Goal: Information Seeking & Learning: Learn about a topic

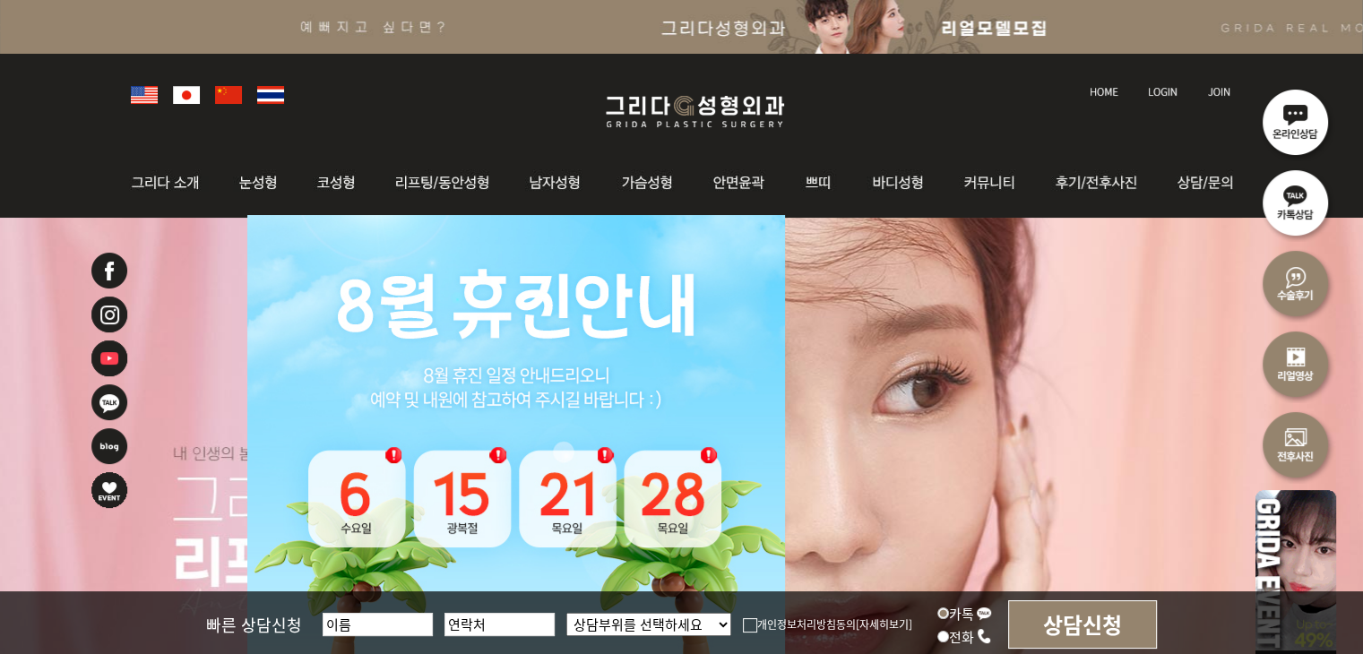
click at [419, 106] on div at bounding box center [682, 93] width 1120 height 79
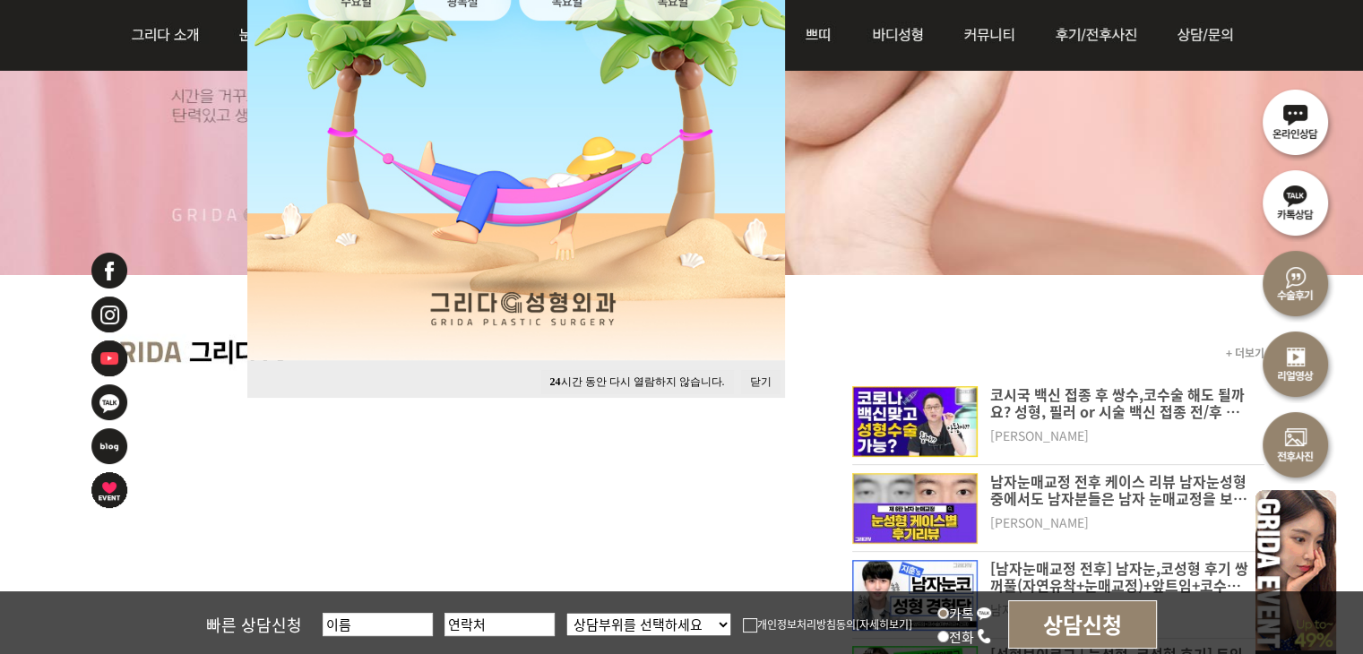
scroll to position [538, 0]
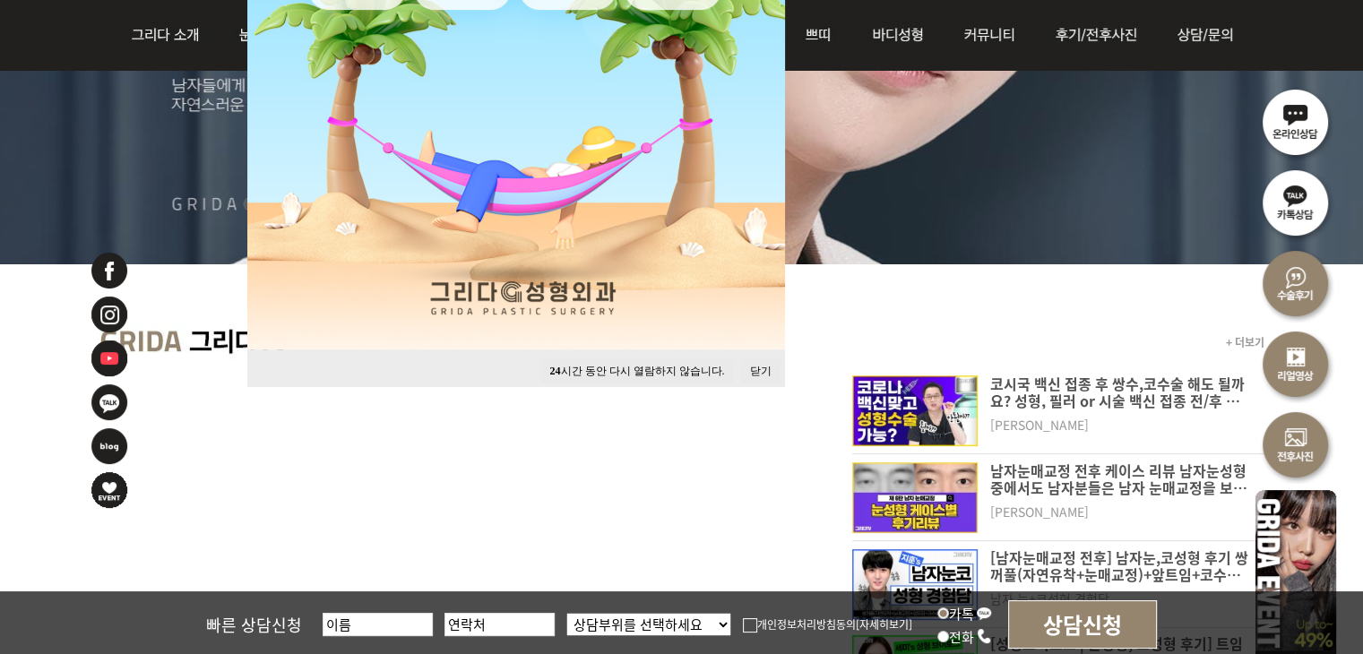
click at [647, 375] on button "24 시간 동안 다시 열람하지 않습니다." at bounding box center [637, 371] width 193 height 24
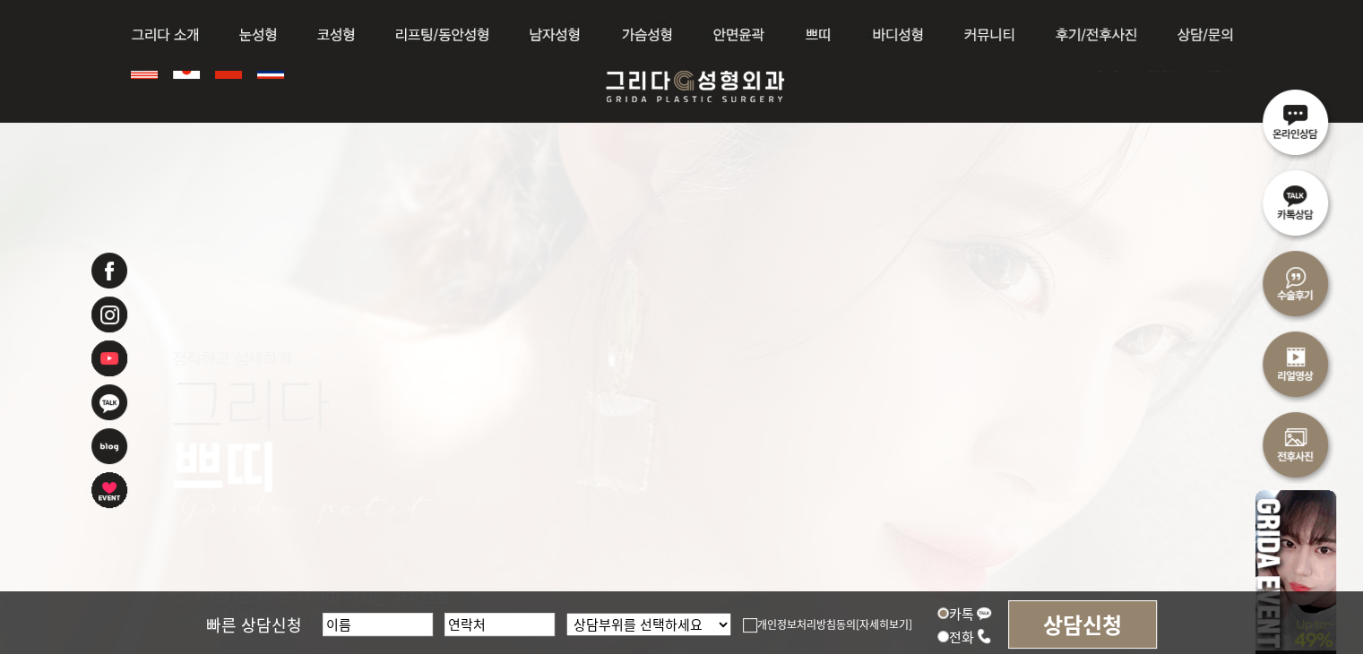
scroll to position [0, 0]
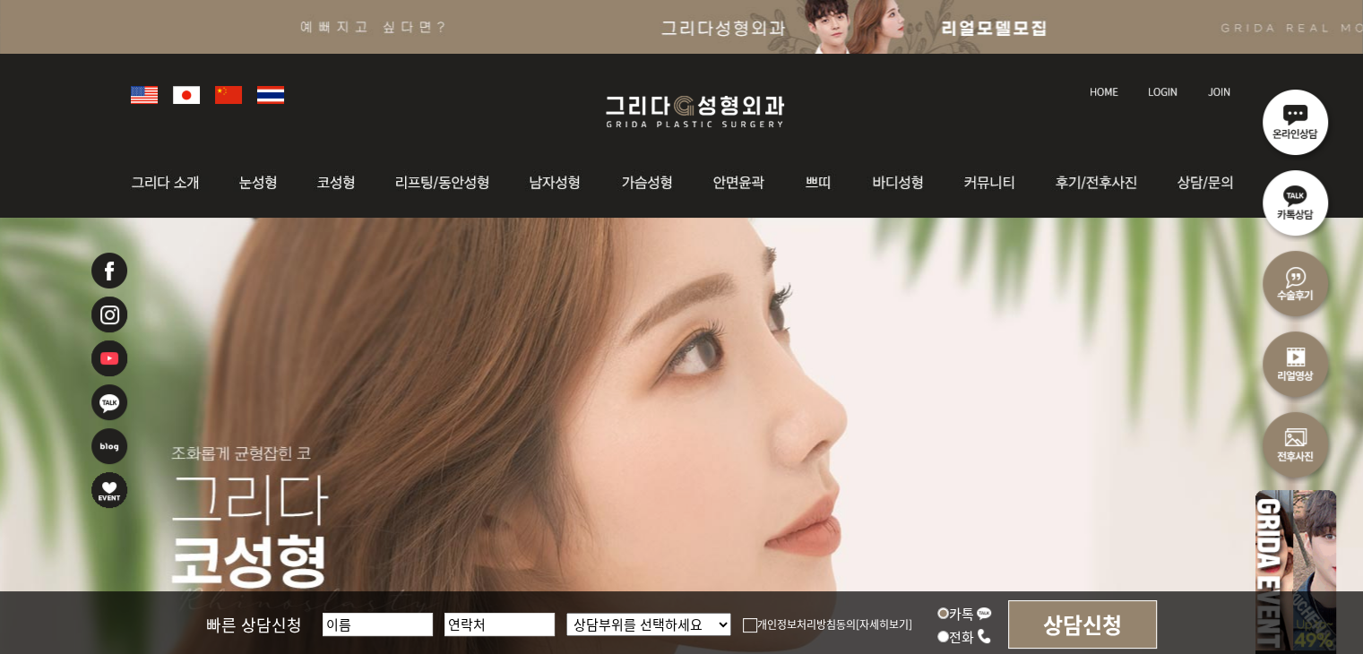
click at [860, 105] on div at bounding box center [682, 93] width 1120 height 79
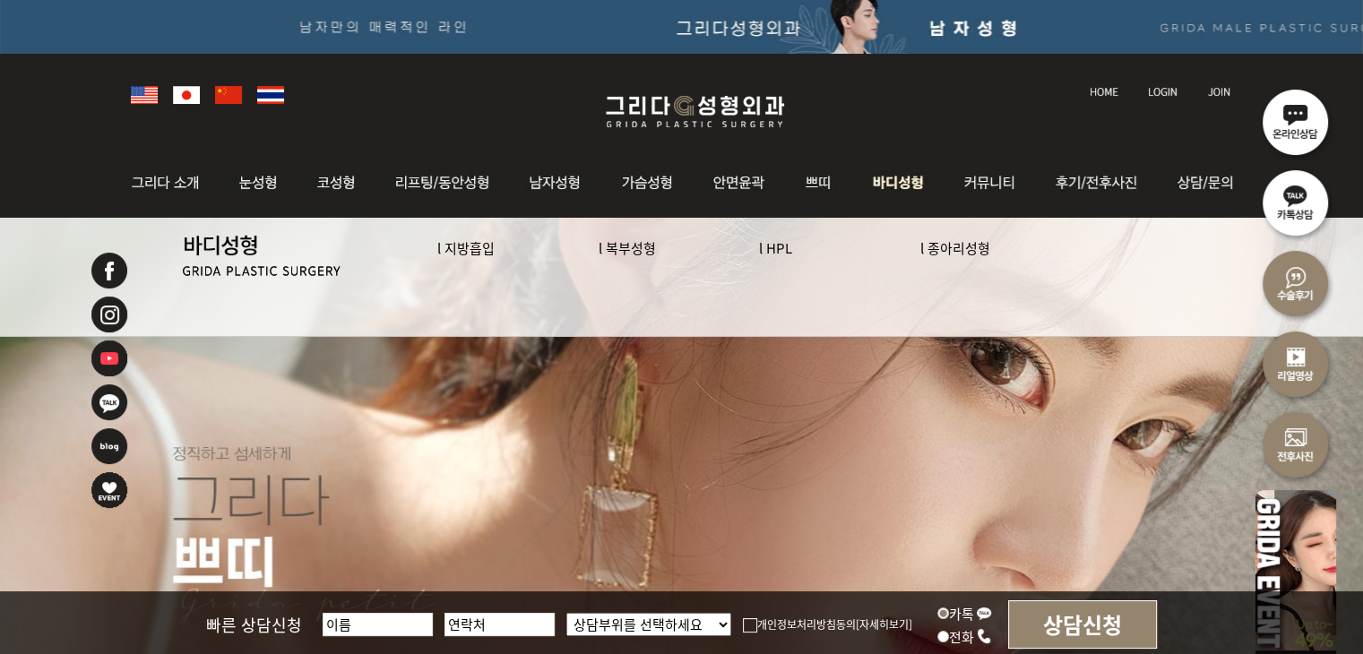
click at [853, 158] on img at bounding box center [898, 183] width 92 height 70
